Goal: Transaction & Acquisition: Purchase product/service

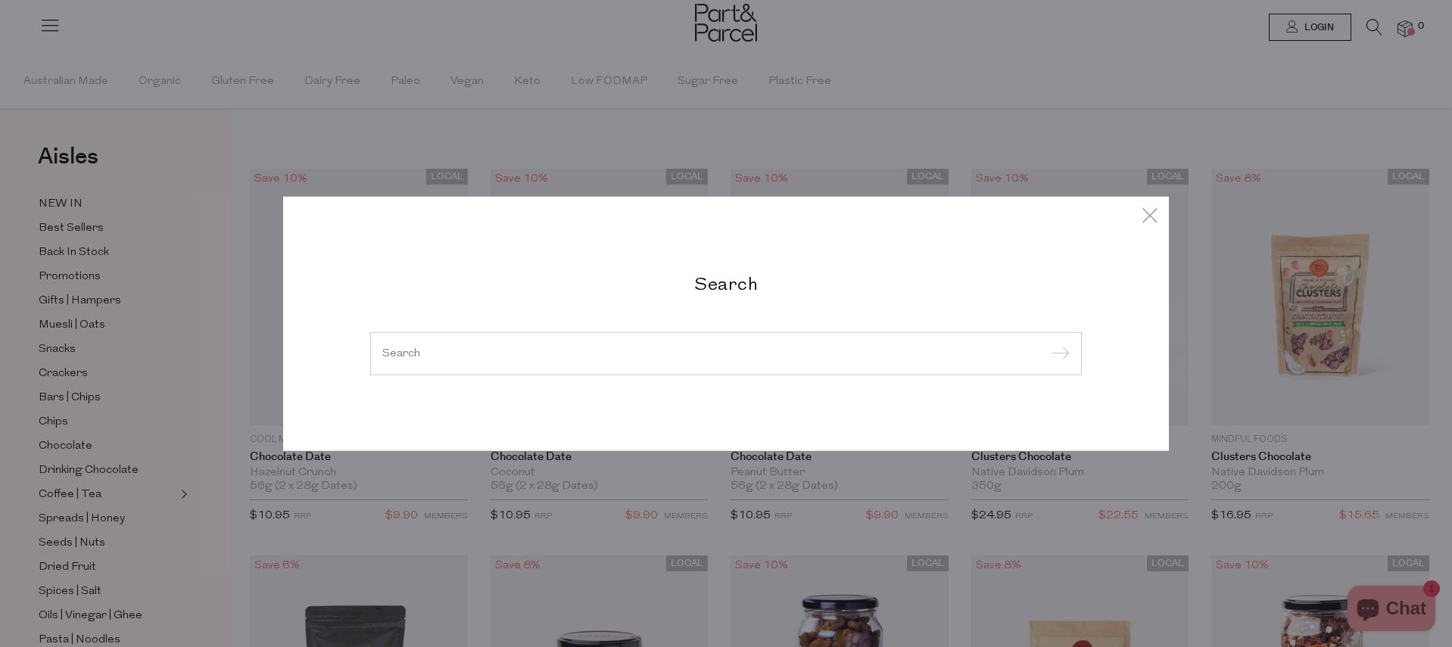
click at [406, 340] on div at bounding box center [725, 353] width 711 height 44
click at [394, 362] on div at bounding box center [725, 353] width 711 height 44
click at [397, 356] on input "search" at bounding box center [725, 352] width 687 height 11
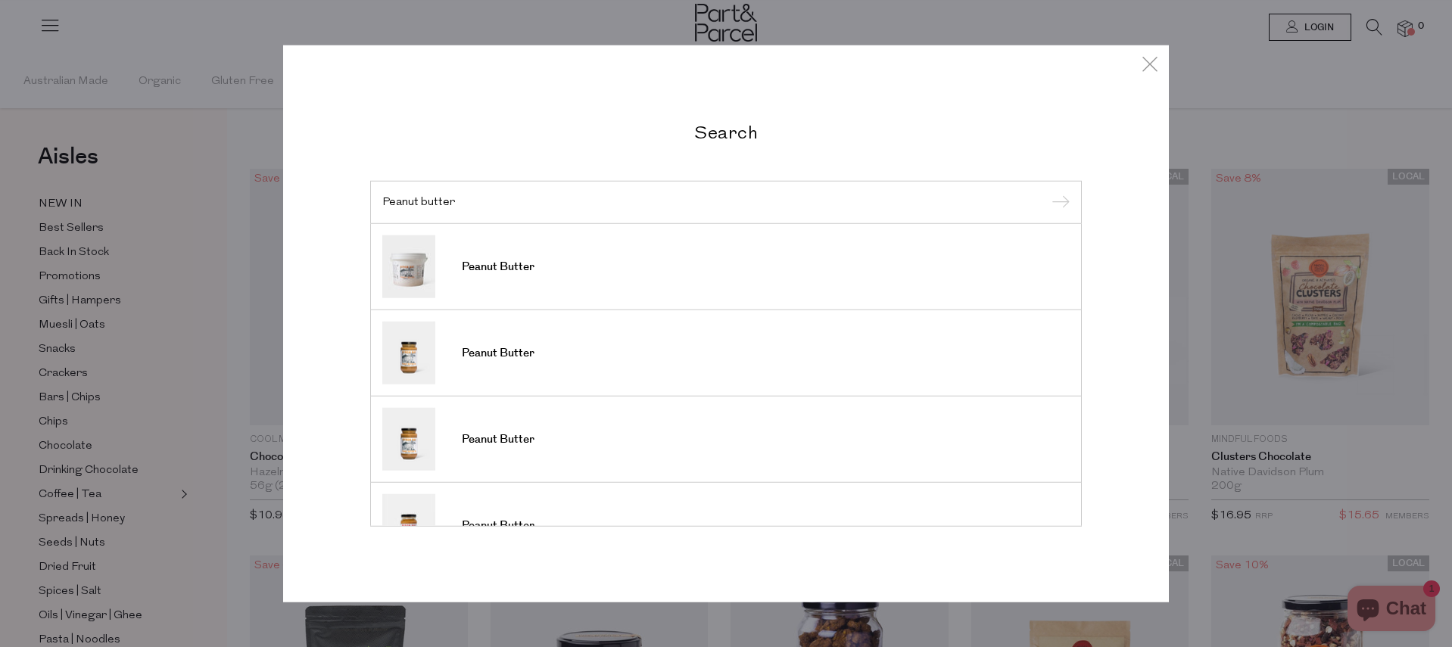
type input "Peanut butter"
click at [1047, 191] on input "submit" at bounding box center [1058, 202] width 23 height 23
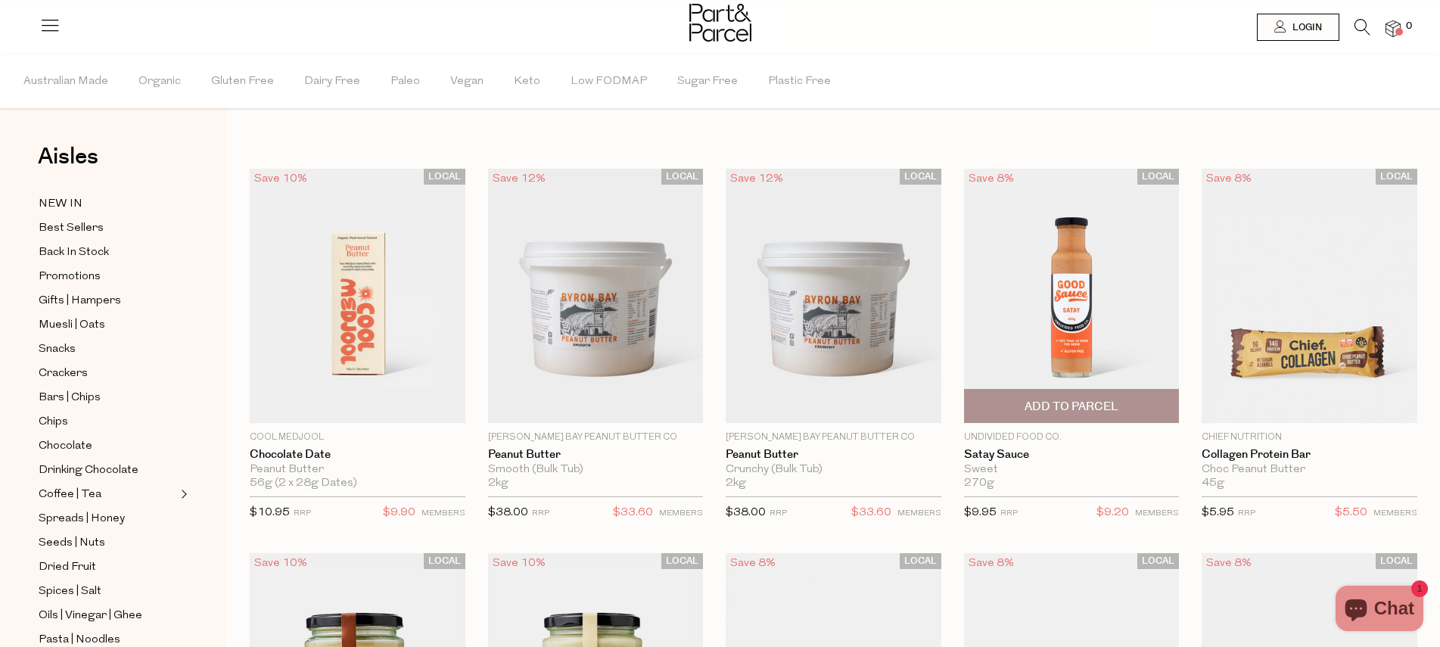
click at [1051, 270] on img at bounding box center [1072, 296] width 216 height 254
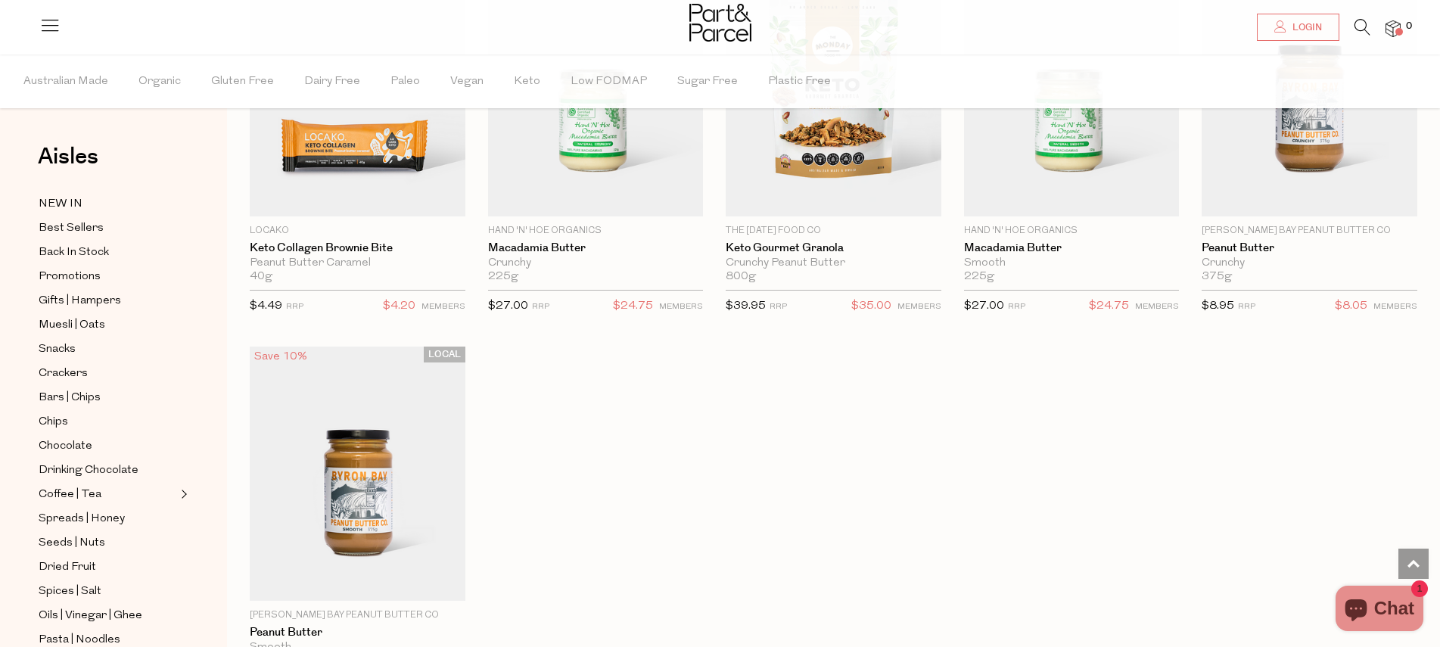
scroll to position [2199, 0]
